Goal: Task Accomplishment & Management: Use online tool/utility

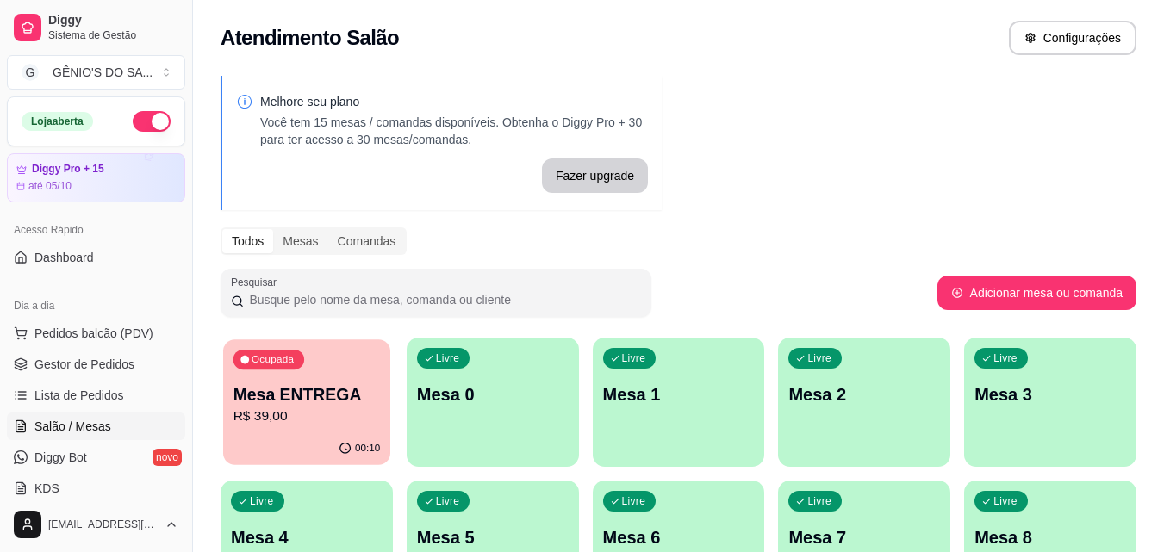
click at [306, 407] on p "R$ 39,00" at bounding box center [307, 417] width 147 height 20
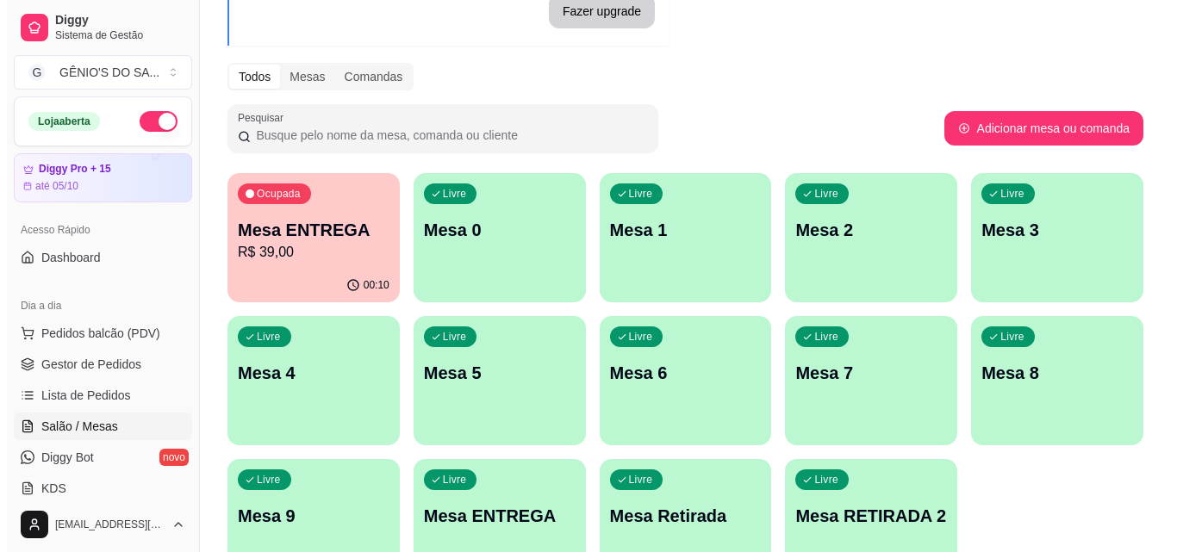
scroll to position [172, 0]
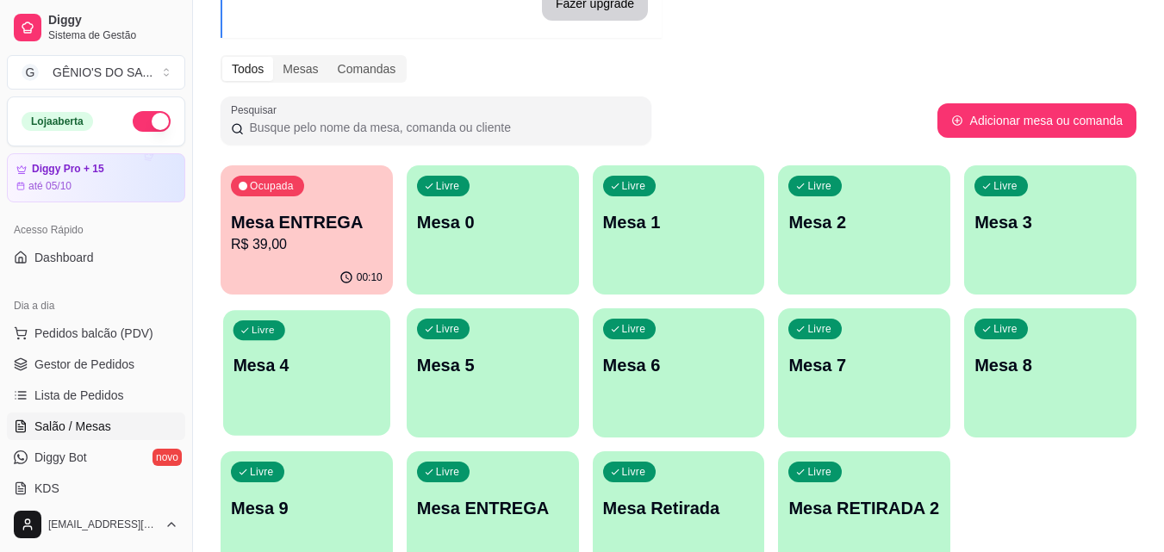
click at [284, 400] on div "Livre Mesa 4" at bounding box center [306, 362] width 167 height 105
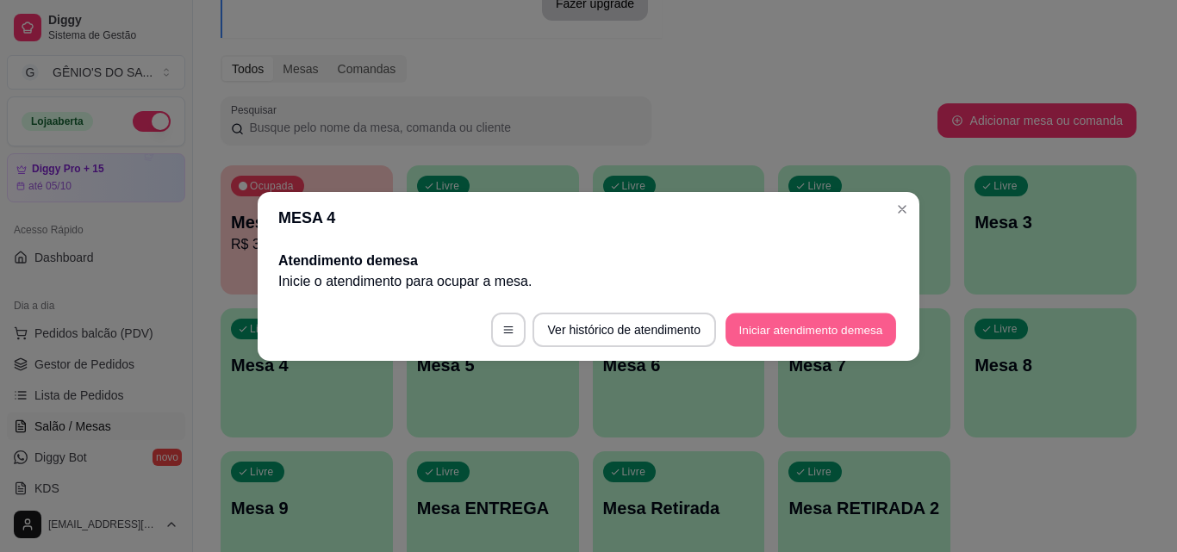
click at [849, 329] on button "Iniciar atendimento de mesa" at bounding box center [811, 330] width 171 height 34
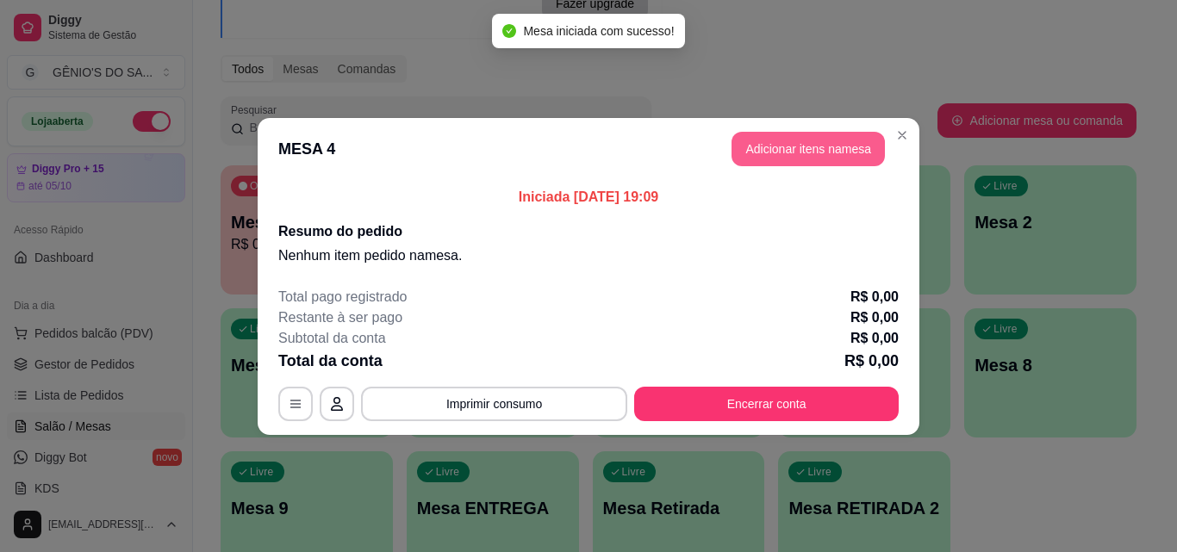
click at [777, 153] on button "Adicionar itens na mesa" at bounding box center [808, 149] width 153 height 34
click at [793, 153] on div "Este pedido será vinculado para MESA 4 Nenhum produto adicionado" at bounding box center [973, 262] width 361 height 492
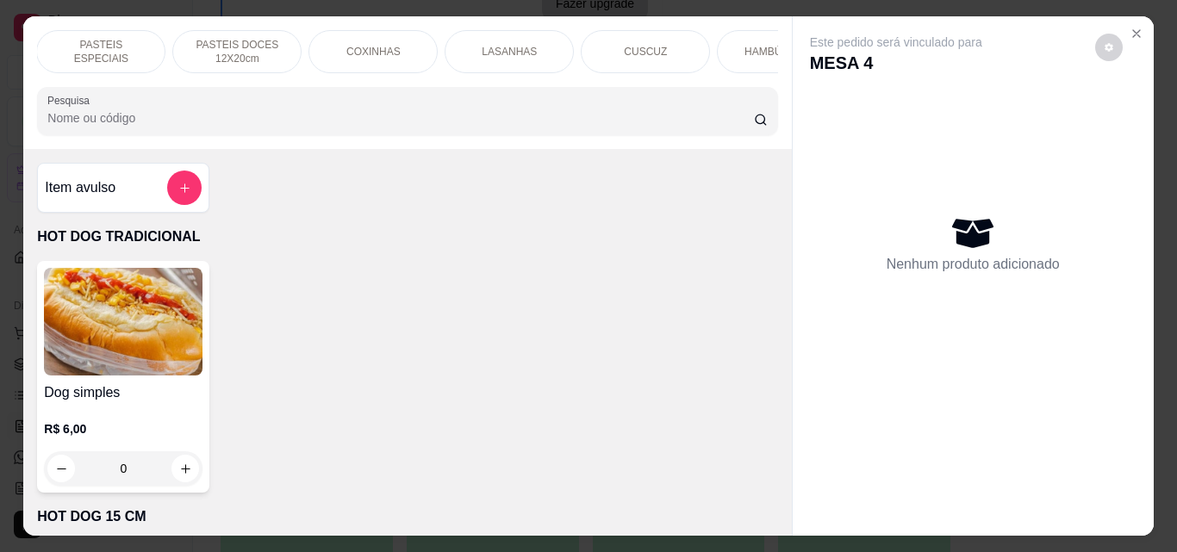
scroll to position [0, 551]
click at [599, 38] on div "CUSCUZ" at bounding box center [640, 51] width 129 height 43
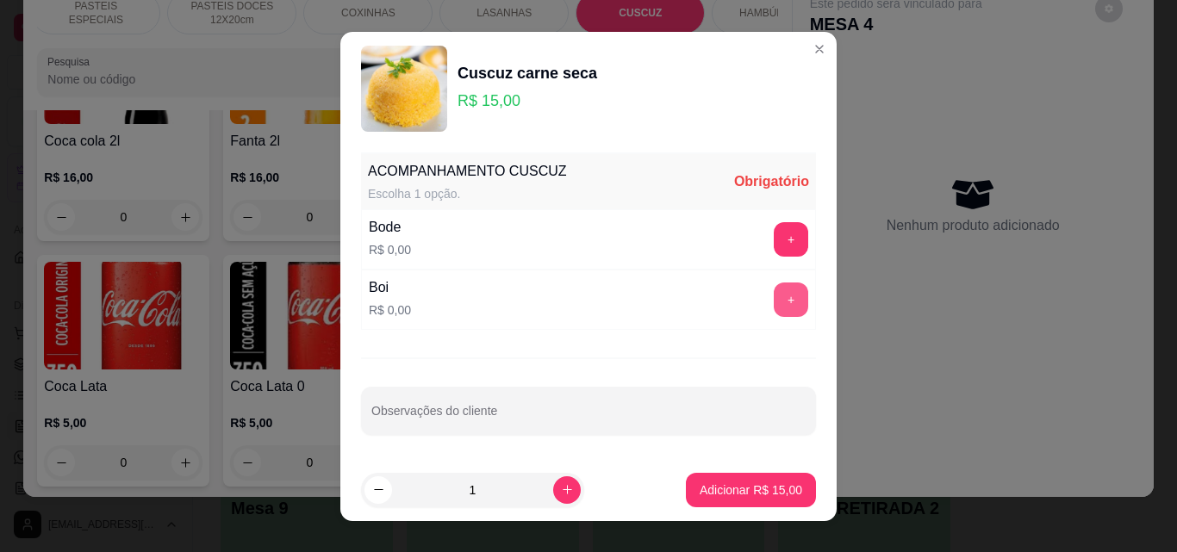
click at [782, 298] on button "+" at bounding box center [791, 300] width 34 height 34
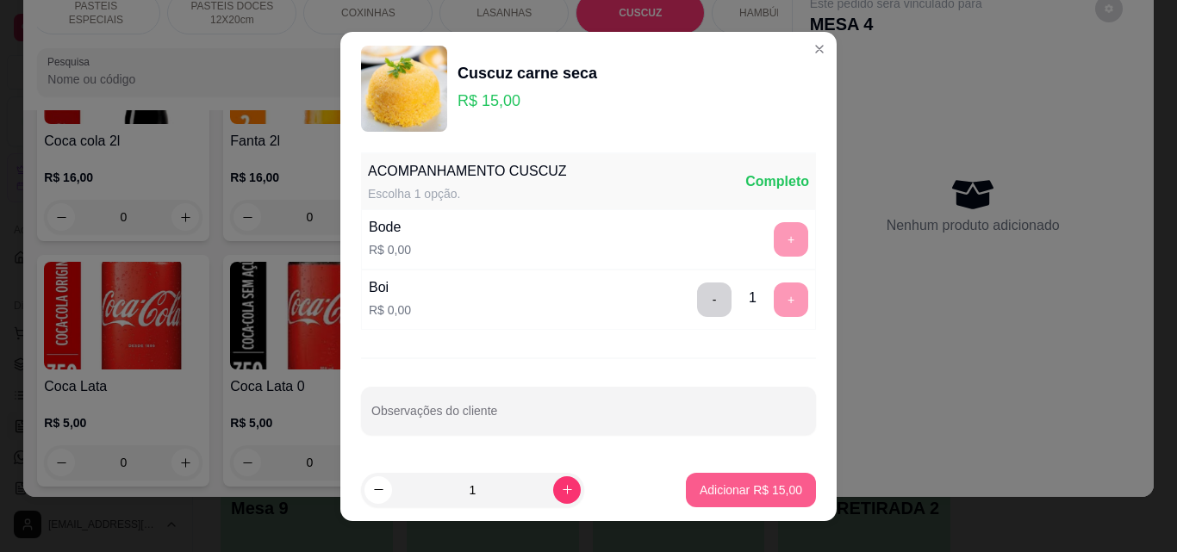
click at [758, 497] on p "Adicionar R$ 15,00" at bounding box center [751, 490] width 103 height 17
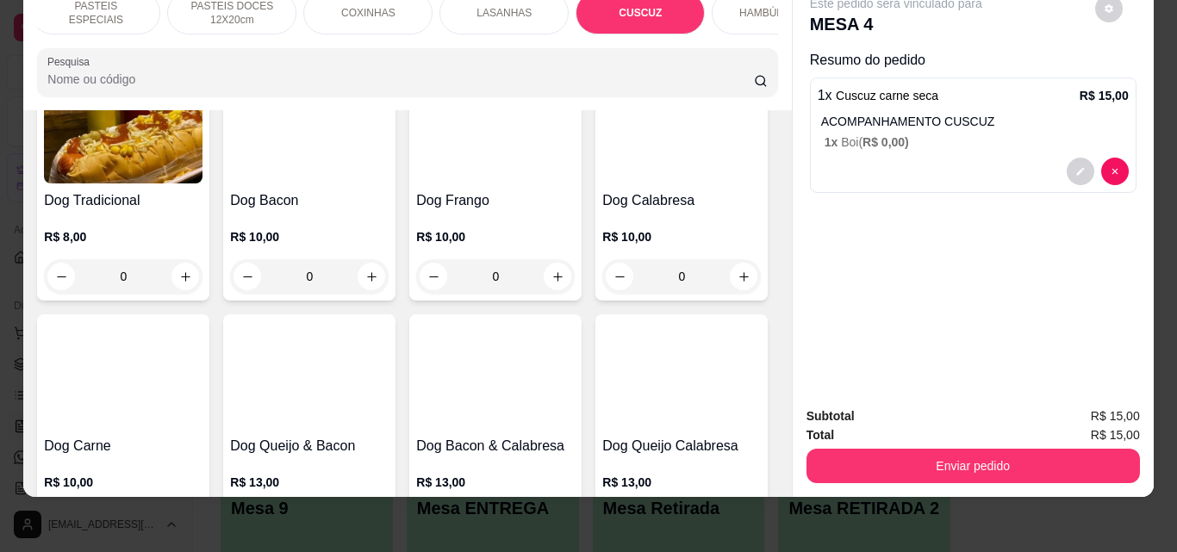
scroll to position [0, 0]
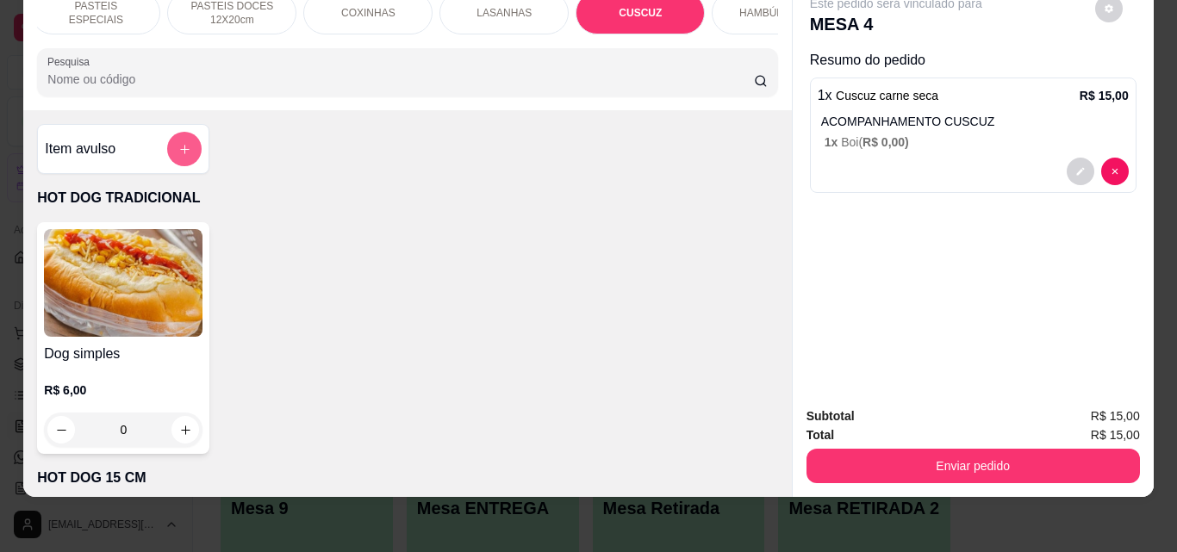
click at [184, 136] on button "add-separate-item" at bounding box center [184, 149] width 34 height 34
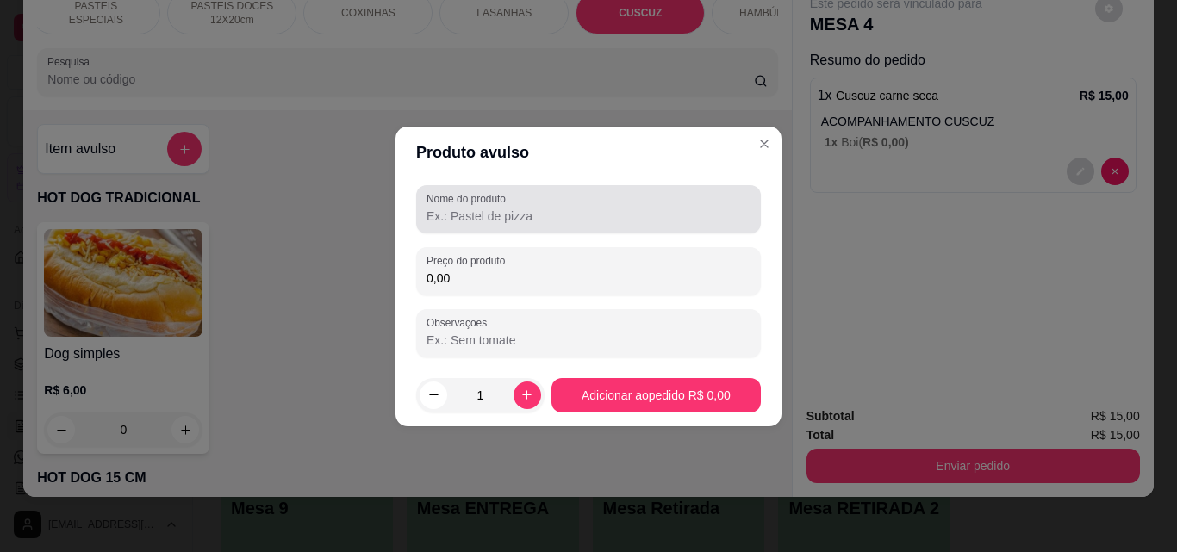
click at [453, 219] on input "Nome do produto" at bounding box center [589, 216] width 324 height 17
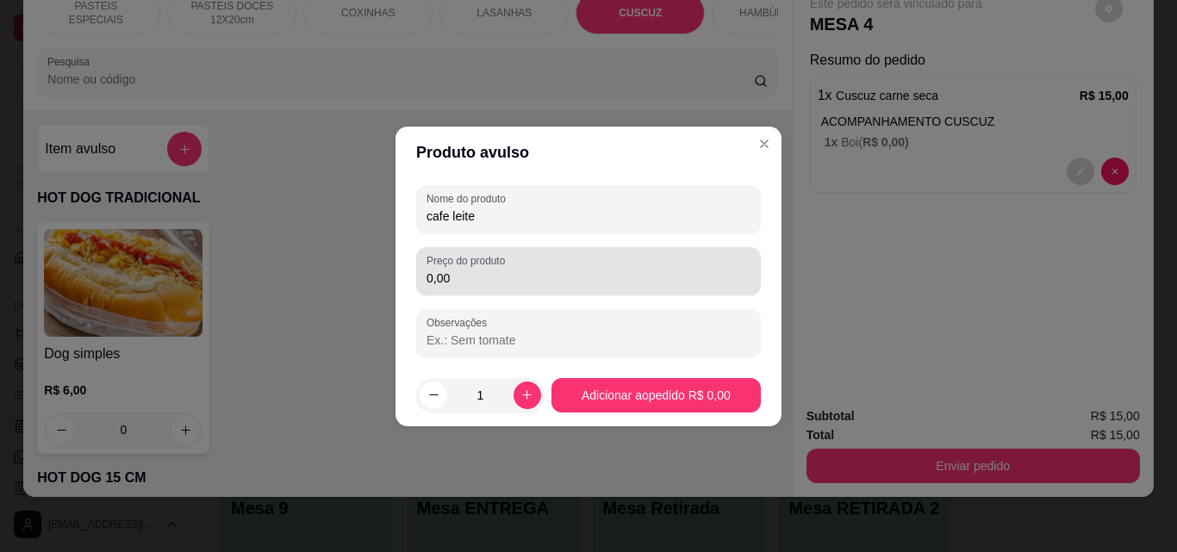
type input "cafe leite"
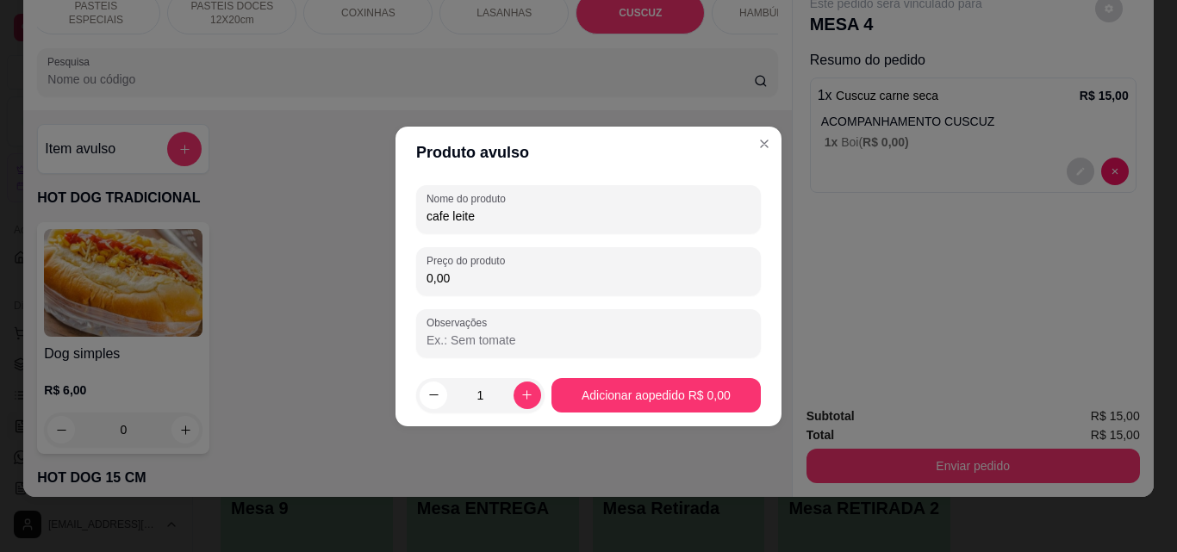
click at [452, 285] on input "0,00" at bounding box center [589, 278] width 324 height 17
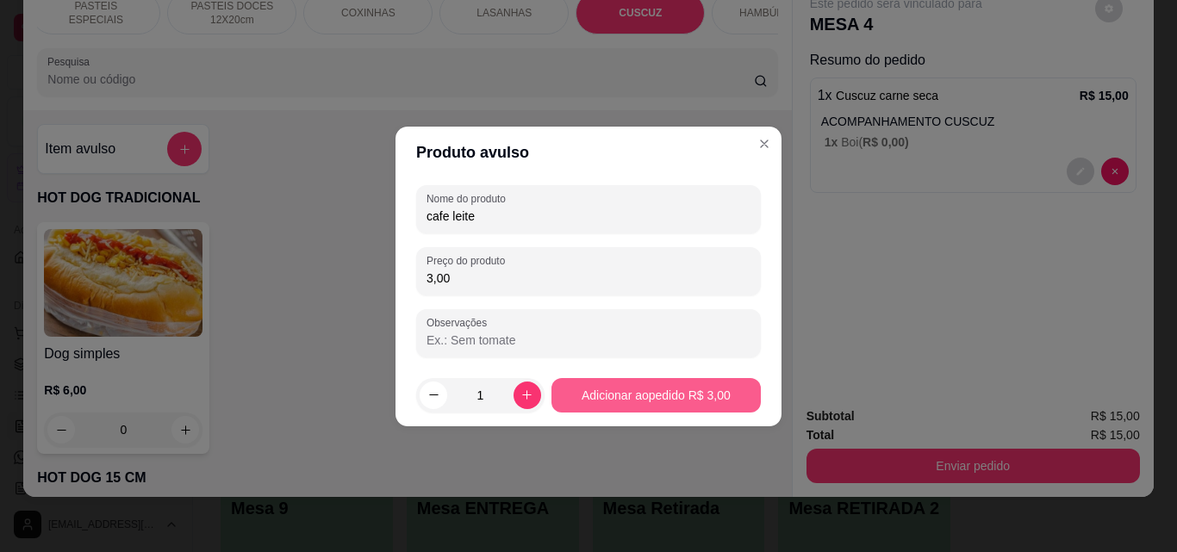
type input "3,00"
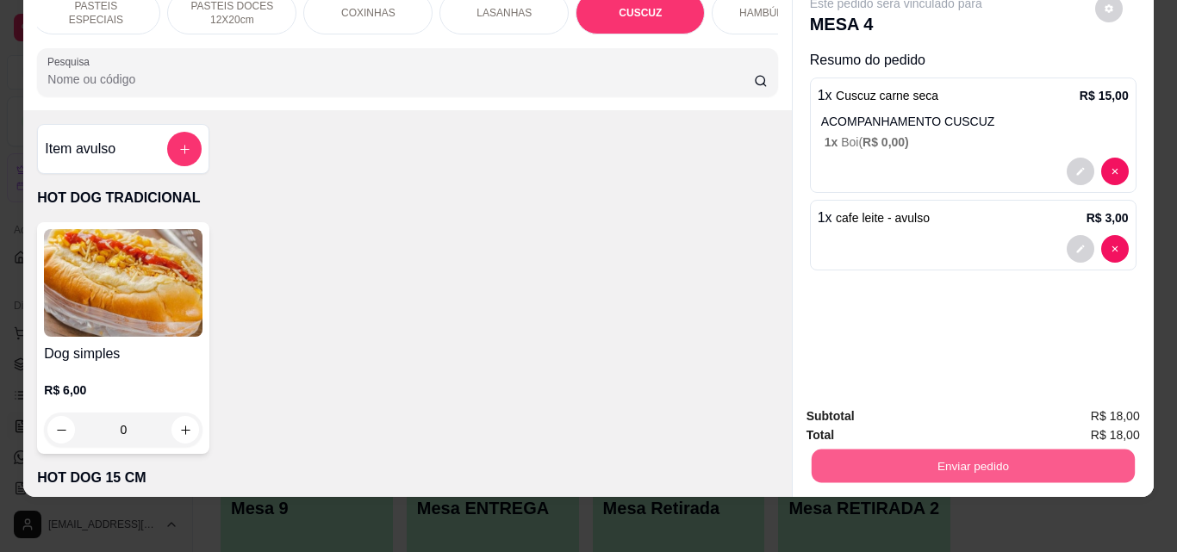
click at [1018, 449] on button "Enviar pedido" at bounding box center [972, 466] width 323 height 34
click at [1101, 411] on button "Enviar pedido" at bounding box center [1094, 411] width 97 height 33
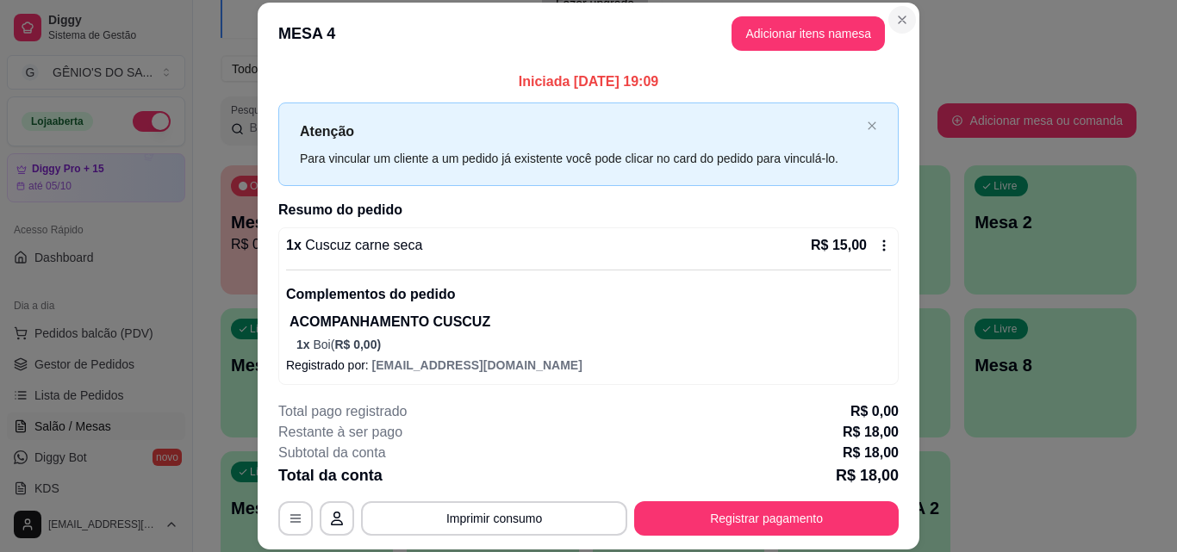
click at [879, 26] on section "**********" at bounding box center [589, 276] width 662 height 547
